Goal: Task Accomplishment & Management: Use online tool/utility

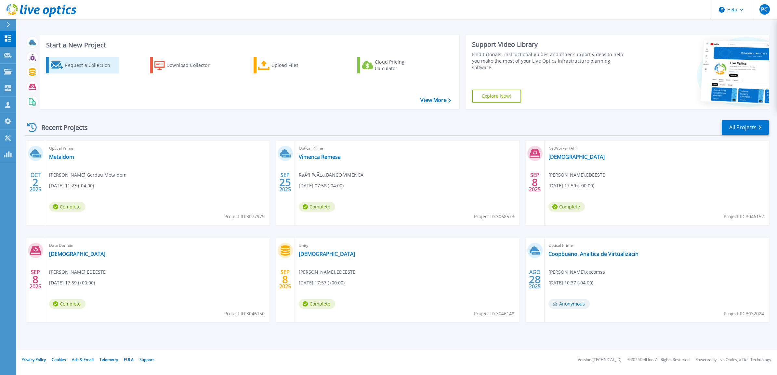
click at [85, 69] on div "Request a Collection" at bounding box center [91, 65] width 52 height 13
click at [262, 67] on icon at bounding box center [264, 65] width 12 height 9
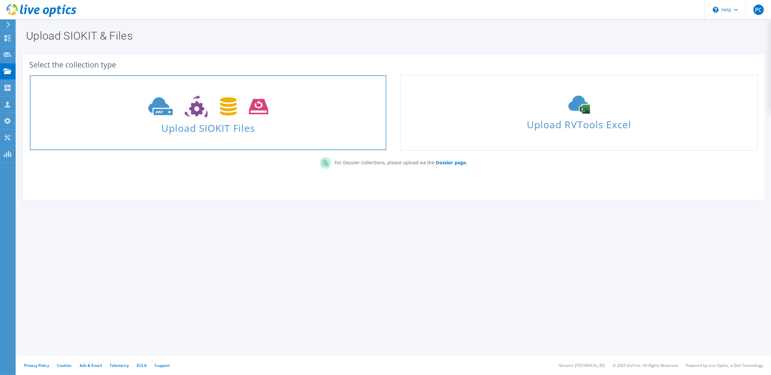
click at [344, 121] on span "Upload SIOKIT Files" at bounding box center [208, 126] width 356 height 14
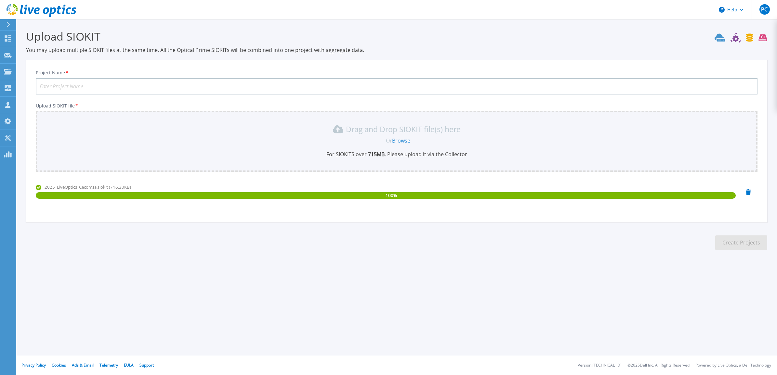
click at [97, 76] on div "Project Name *" at bounding box center [397, 82] width 722 height 25
click at [91, 84] on input "Project Name *" at bounding box center [397, 86] width 722 height 16
type input "Coopaspire"
click at [133, 249] on section "Upload SIOKIT You may upload multiple SIOKIT files at the same time. All the Op…" at bounding box center [396, 142] width 761 height 246
click at [754, 247] on button "Create Projects" at bounding box center [741, 243] width 52 height 15
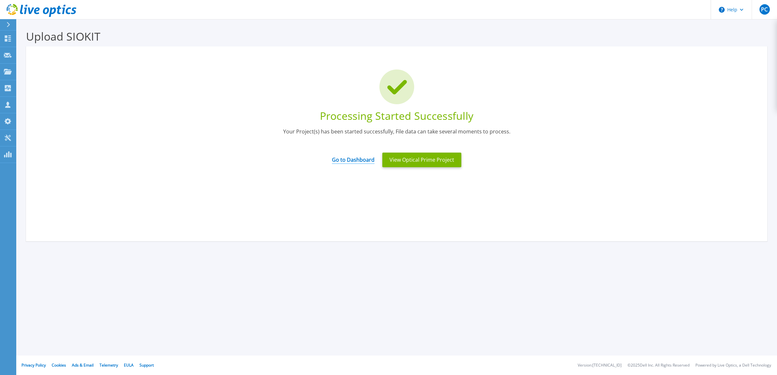
click at [349, 163] on link "Go to Dashboard" at bounding box center [353, 157] width 43 height 13
